Goal: Task Accomplishment & Management: Manage account settings

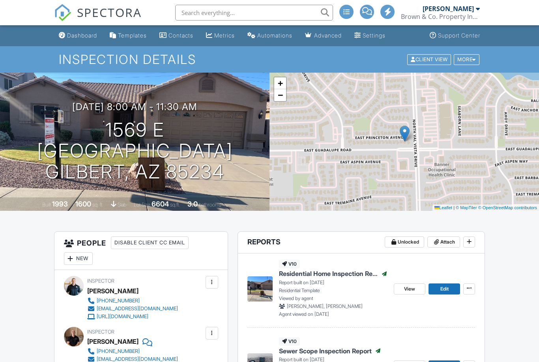
click at [92, 36] on div "Dashboard" at bounding box center [82, 35] width 30 height 7
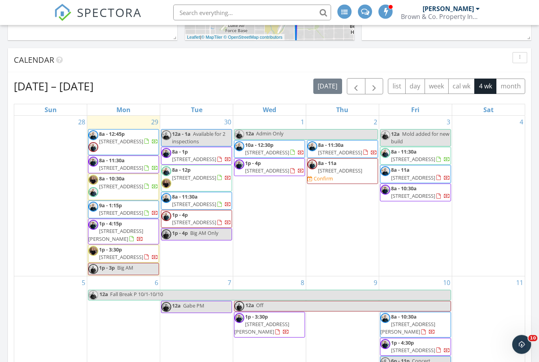
scroll to position [299, 0]
click at [337, 174] on span "12110 W Rowel Rd, Peoria 85383" at bounding box center [340, 170] width 44 height 7
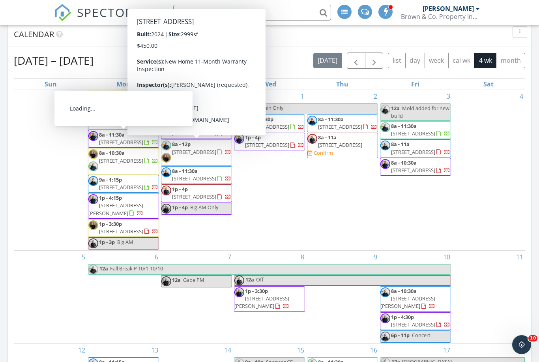
click at [134, 143] on span "305 S 120th Ave, Avondale 85323" at bounding box center [121, 141] width 44 height 7
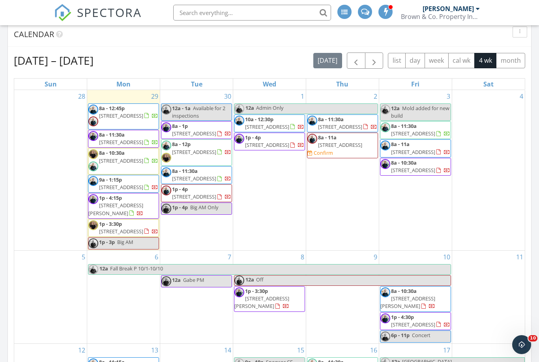
click at [132, 217] on span "1p - 4:15p 3039 W Ross Ave, Phoenix 85027" at bounding box center [123, 205] width 70 height 23
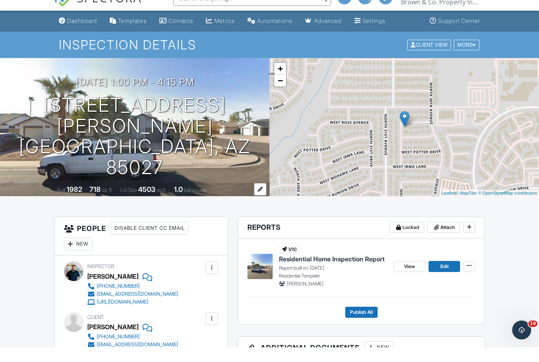
scroll to position [17, 0]
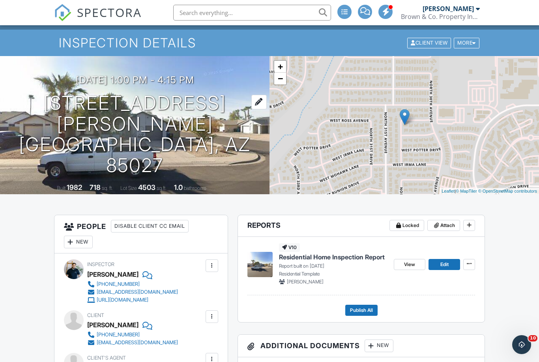
click at [171, 123] on h1 "3039 W Ross Ave Phoenix, AZ 85027" at bounding box center [135, 134] width 244 height 83
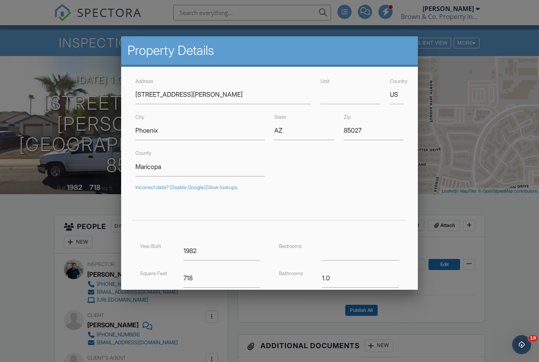
click at [16, 258] on div at bounding box center [269, 187] width 539 height 452
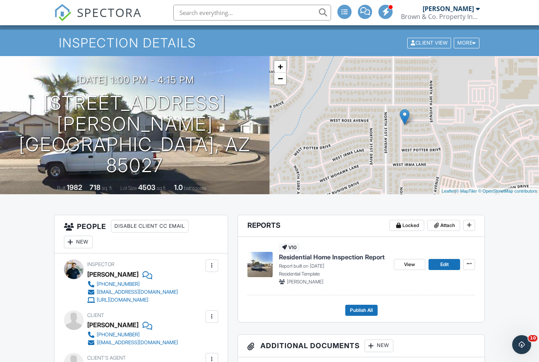
click at [78, 22] on div "Dashboard" at bounding box center [82, 18] width 30 height 7
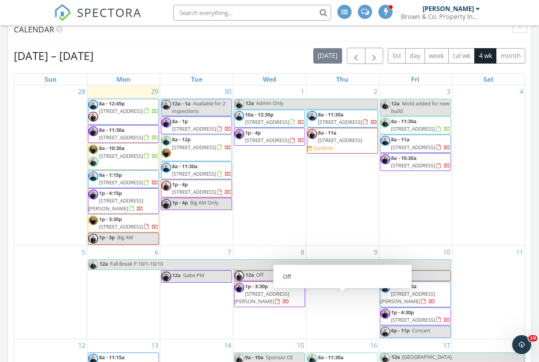
scroll to position [331, 0]
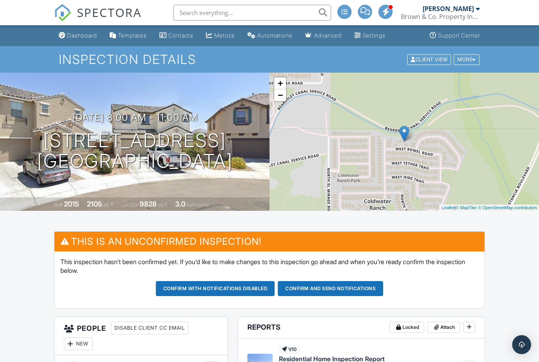
click at [209, 142] on h1 "[STREET_ADDRESS] [GEOGRAPHIC_DATA]" at bounding box center [135, 151] width 196 height 42
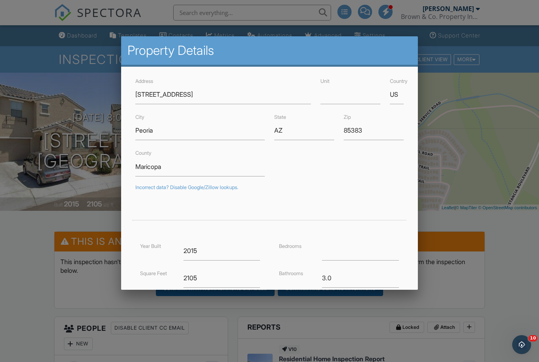
click at [30, 246] on div at bounding box center [269, 187] width 539 height 452
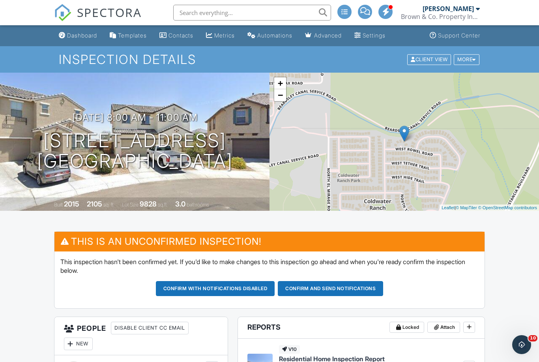
scroll to position [148, 0]
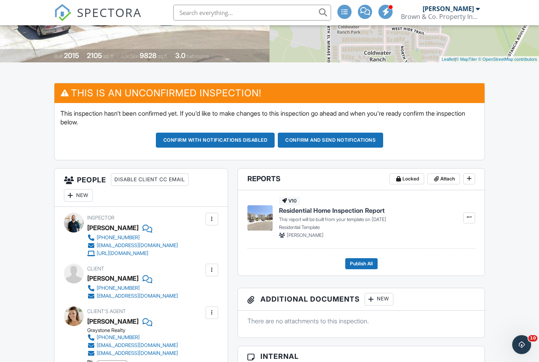
click at [80, 196] on div "New" at bounding box center [78, 195] width 29 height 13
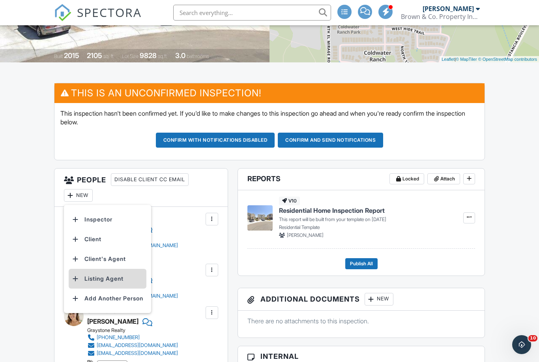
click at [99, 274] on li "Listing Agent" at bounding box center [108, 279] width 78 height 20
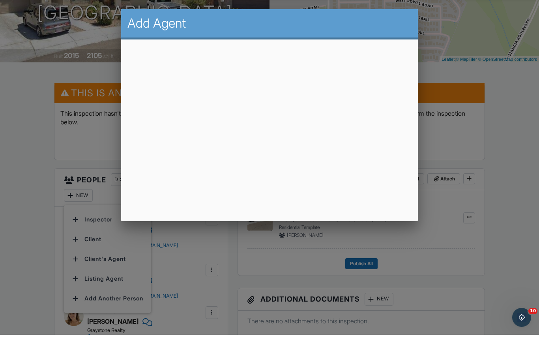
scroll to position [0, 0]
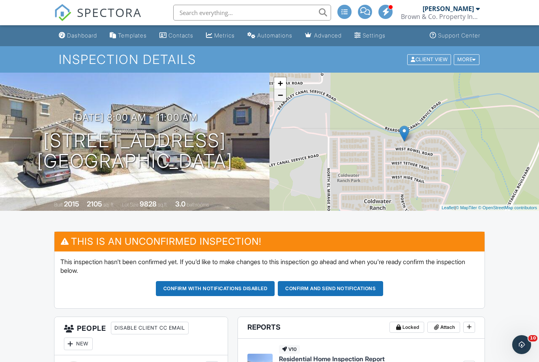
click at [278, 96] on link "−" at bounding box center [280, 95] width 12 height 12
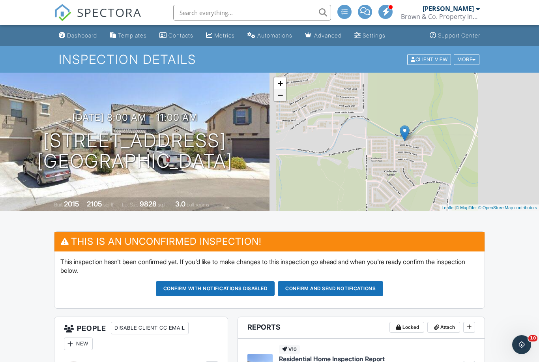
click at [278, 96] on link "−" at bounding box center [280, 95] width 12 height 12
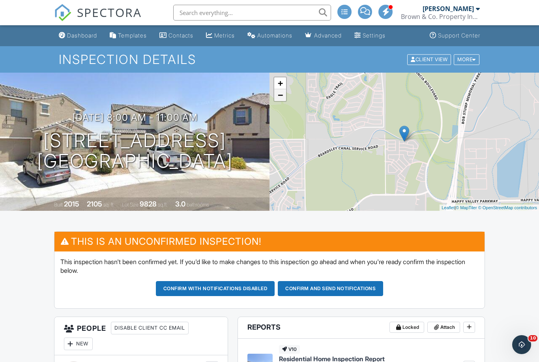
click at [278, 96] on link "−" at bounding box center [280, 95] width 12 height 12
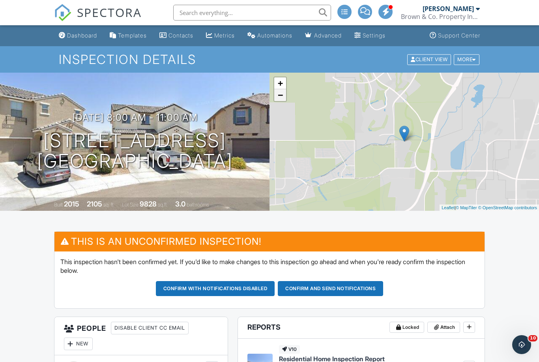
click at [278, 96] on link "−" at bounding box center [280, 95] width 12 height 12
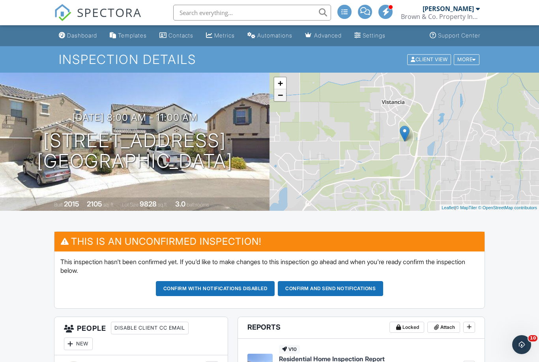
click at [278, 96] on link "−" at bounding box center [280, 95] width 12 height 12
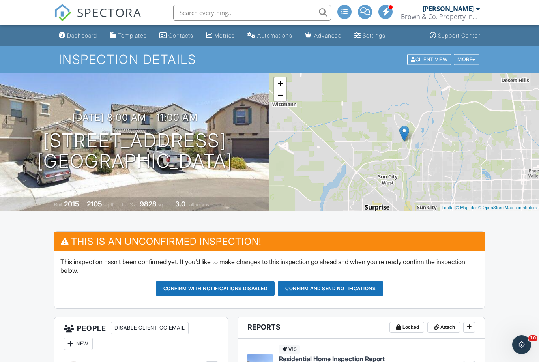
click at [358, 288] on button "Confirm and send notifications" at bounding box center [330, 288] width 105 height 15
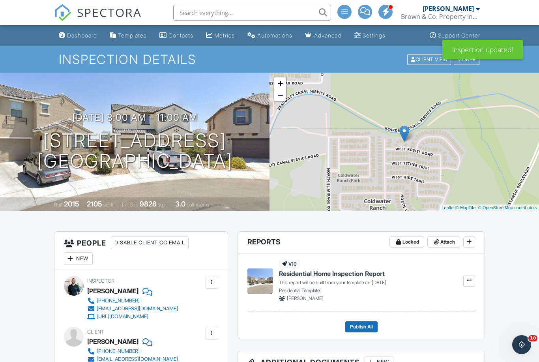
click at [82, 35] on div "Dashboard" at bounding box center [82, 35] width 30 height 7
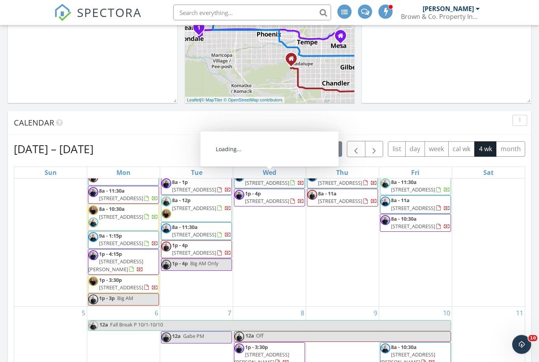
scroll to position [237, 0]
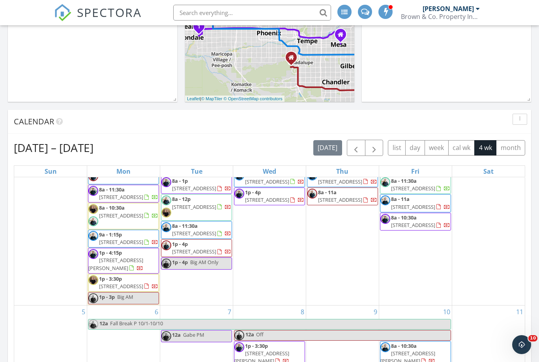
click at [142, 271] on span "3039 W Ross Ave, Phoenix 85027" at bounding box center [115, 263] width 55 height 15
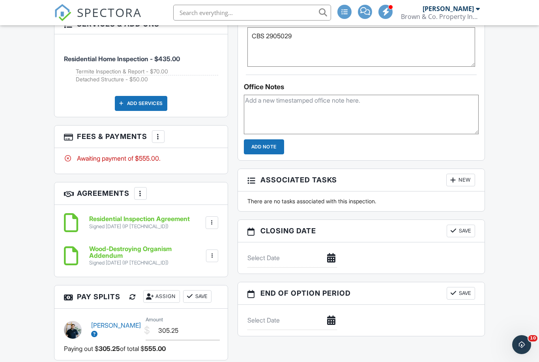
click at [159, 133] on div at bounding box center [158, 137] width 8 height 8
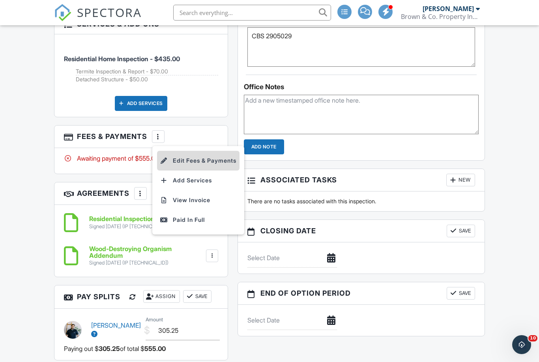
click at [185, 151] on li "Edit Fees & Payments" at bounding box center [198, 161] width 82 height 20
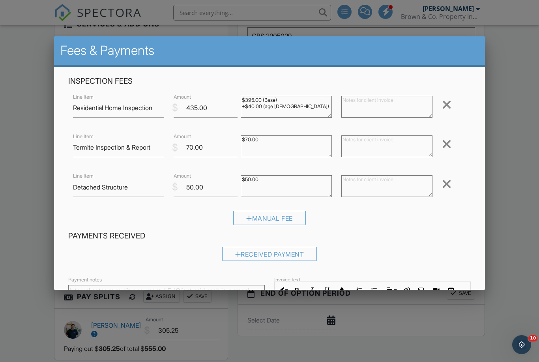
click at [446, 186] on div at bounding box center [446, 183] width 9 height 13
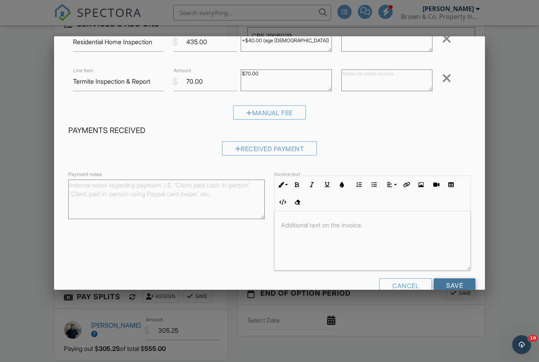
scroll to position [65, 0]
click at [454, 289] on input "Save" at bounding box center [454, 285] width 42 height 14
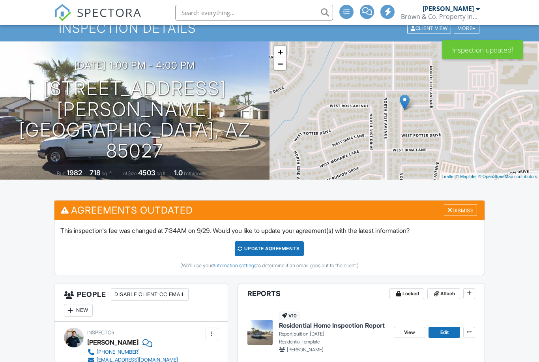
scroll to position [31, 0]
click at [474, 206] on div "Dismiss" at bounding box center [460, 210] width 33 height 12
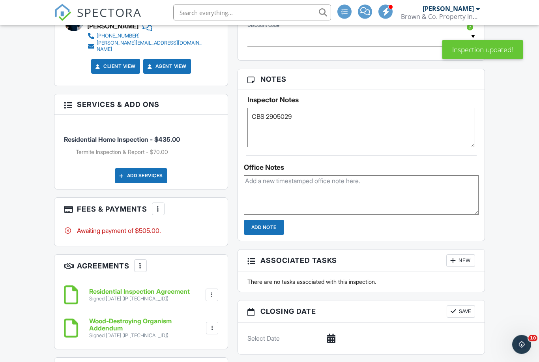
scroll to position [478, 0]
click at [140, 288] on h6 "Residential Inspection Agreement" at bounding box center [139, 291] width 101 height 7
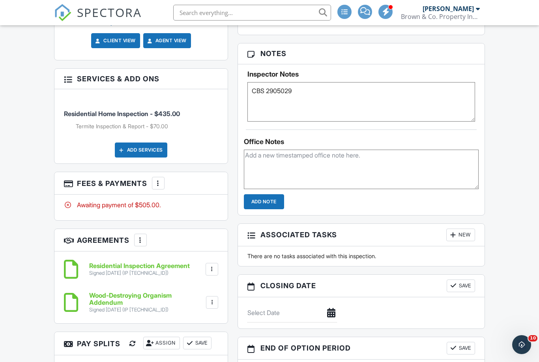
scroll to position [625, 0]
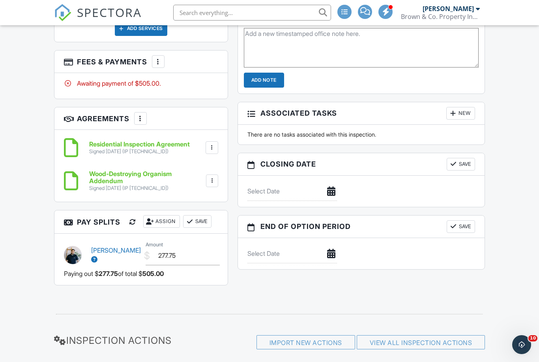
click at [132, 218] on div at bounding box center [133, 222] width 8 height 8
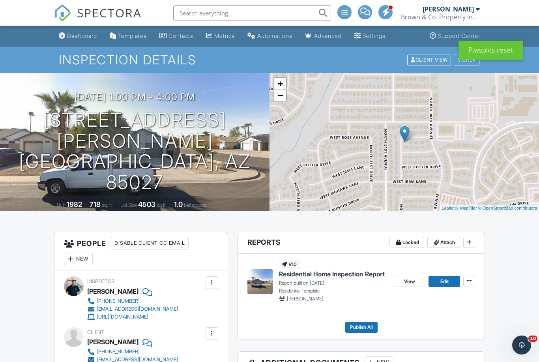
click at [75, 38] on div "Dashboard" at bounding box center [82, 35] width 30 height 7
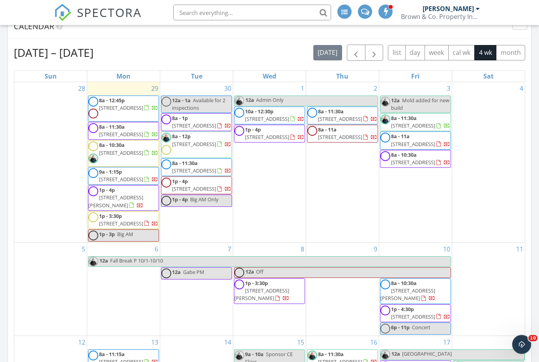
scroll to position [332, 0]
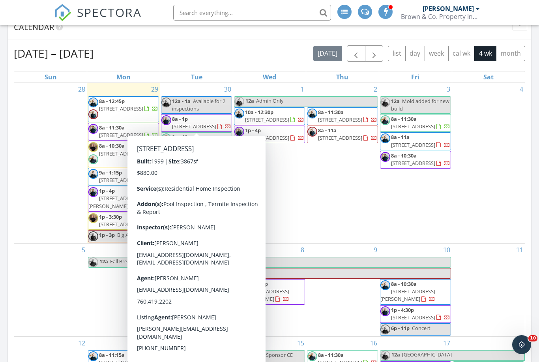
click at [200, 123] on span "[STREET_ADDRESS]" at bounding box center [194, 126] width 44 height 7
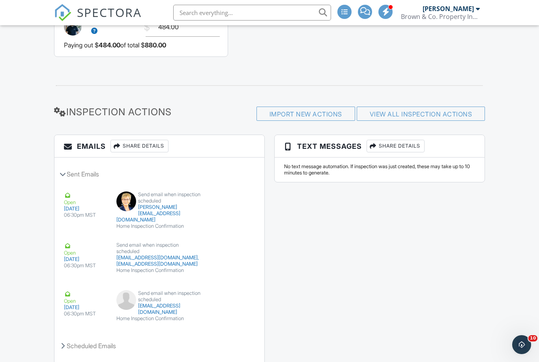
scroll to position [911, 0]
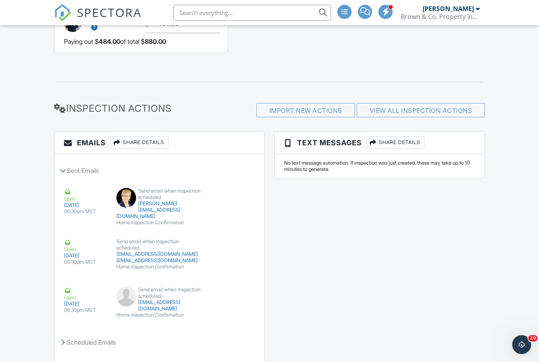
click at [241, 207] on button "Resend" at bounding box center [231, 214] width 35 height 15
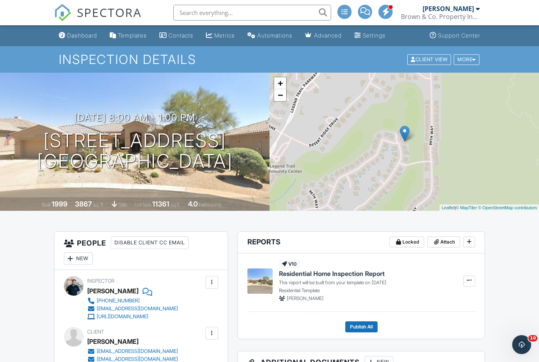
click at [87, 35] on div "Dashboard" at bounding box center [82, 35] width 30 height 7
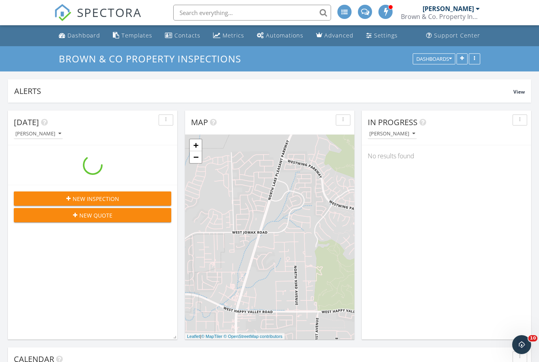
scroll to position [170, 169]
